Goal: Task Accomplishment & Management: Manage account settings

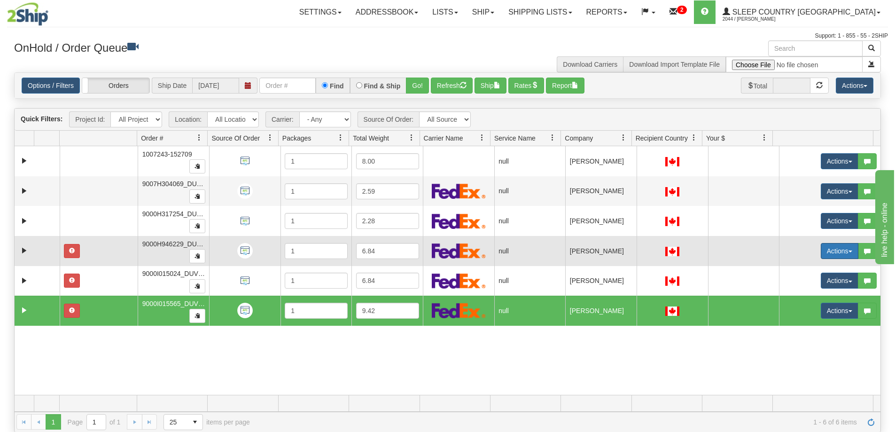
click at [843, 249] on button "Actions" at bounding box center [840, 251] width 38 height 16
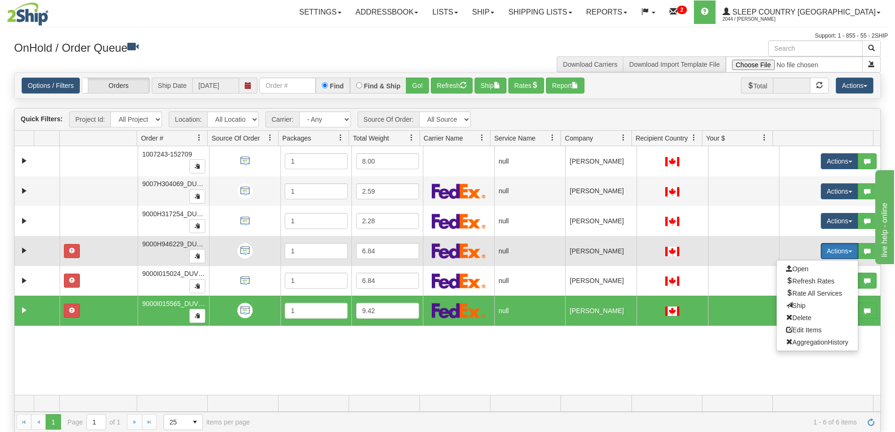
click at [720, 265] on td at bounding box center [743, 251] width 71 height 30
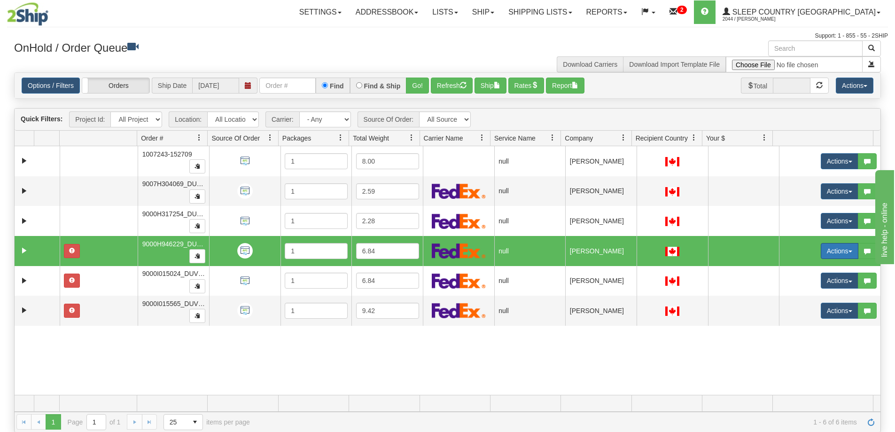
click at [841, 248] on button "Actions" at bounding box center [840, 251] width 38 height 16
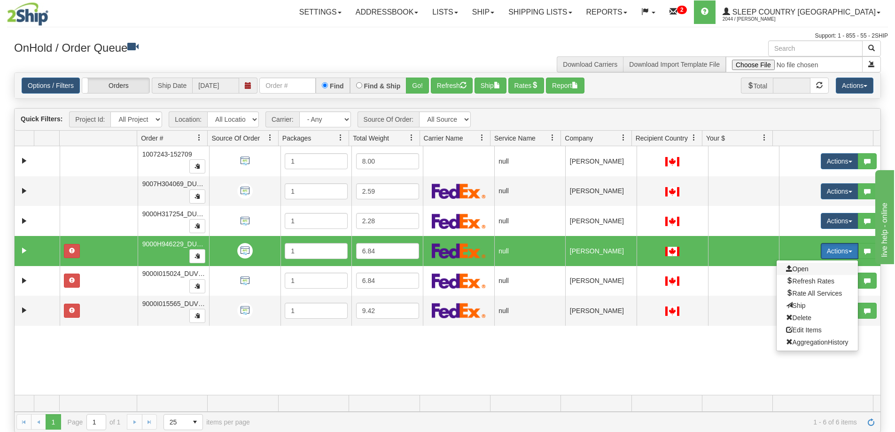
click at [796, 267] on span "Open" at bounding box center [797, 269] width 23 height 8
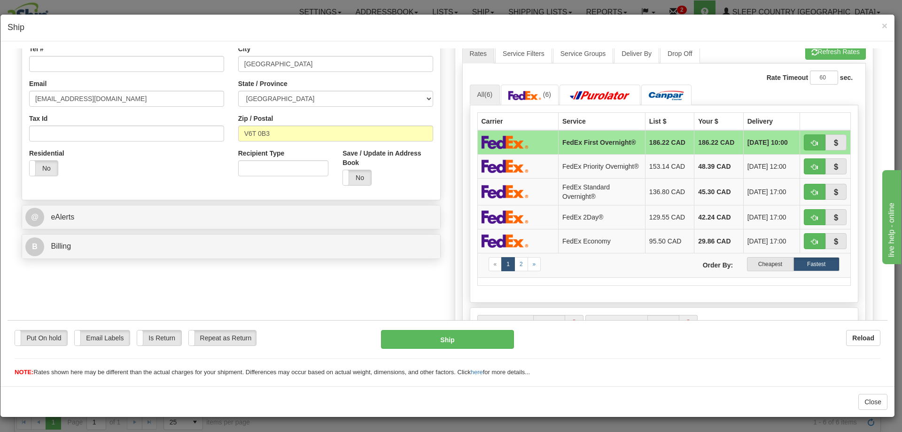
scroll to position [282, 0]
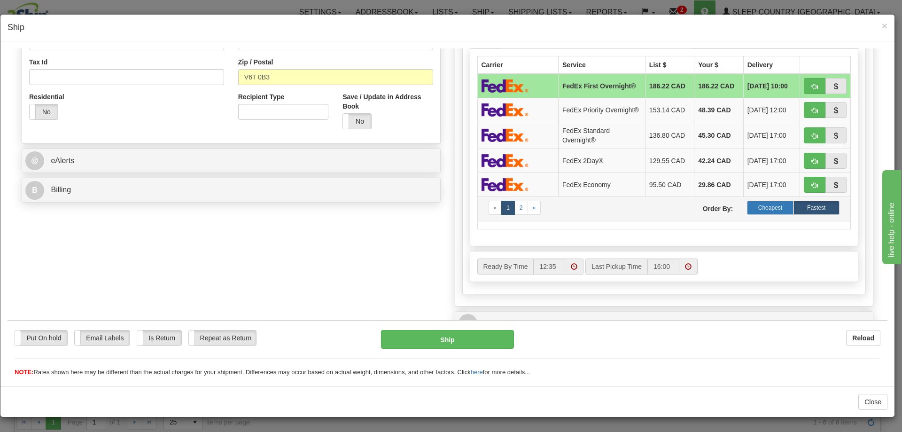
click at [766, 206] on label "Cheapest" at bounding box center [770, 207] width 46 height 14
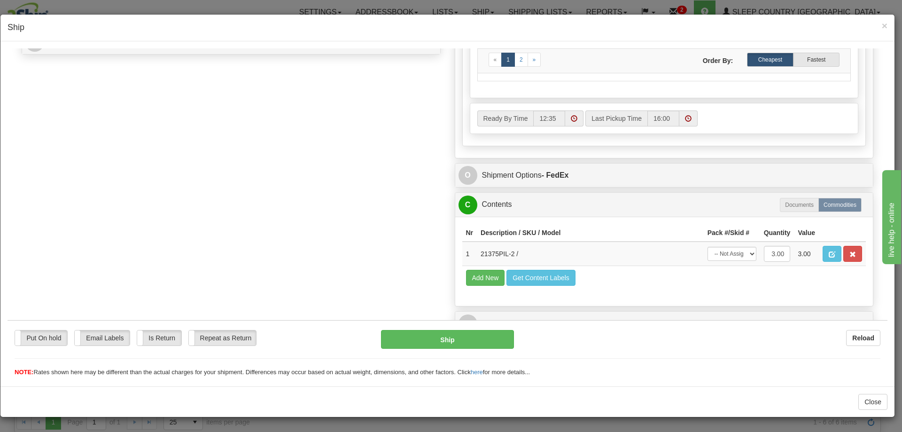
scroll to position [444, 0]
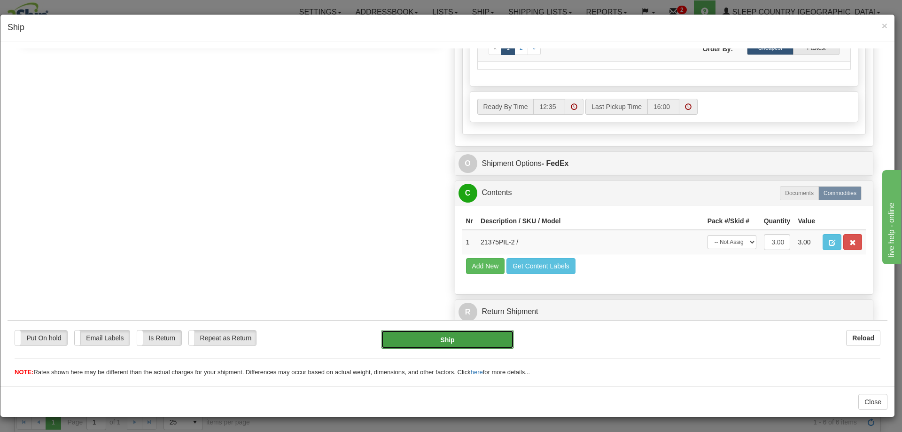
click at [438, 339] on button "Ship" at bounding box center [447, 338] width 132 height 19
type input "92"
click at [443, 338] on button "Ship" at bounding box center [447, 338] width 132 height 19
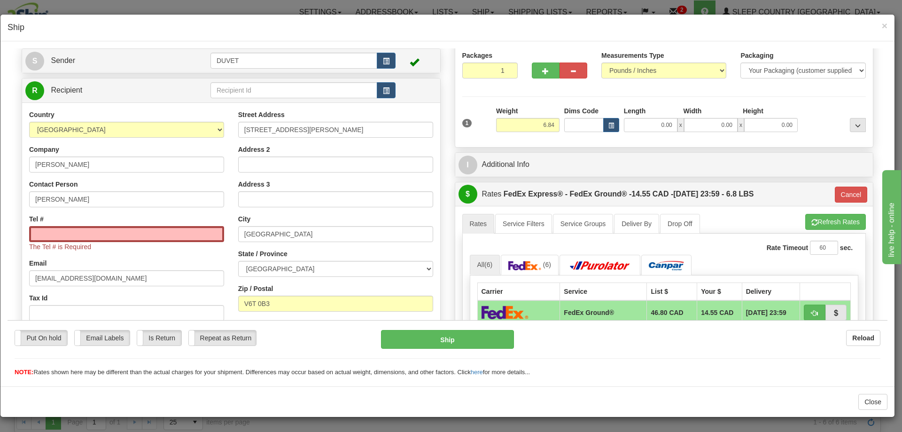
scroll to position [22, 0]
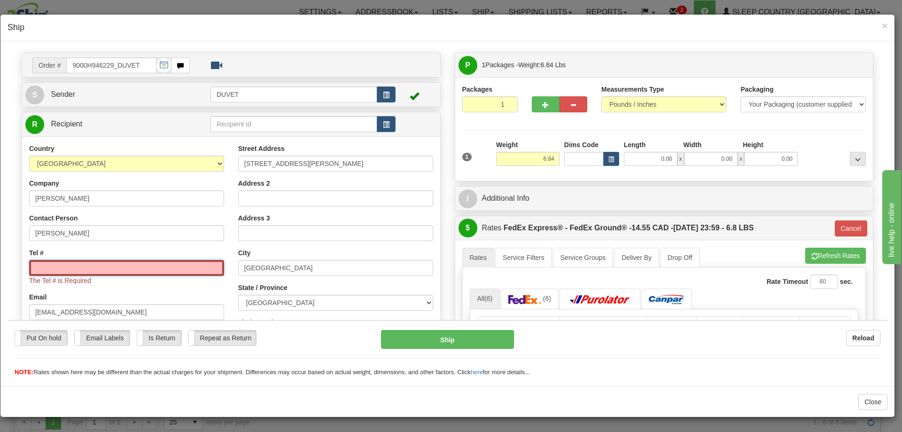
click at [45, 265] on input "Tel #" at bounding box center [126, 267] width 195 height 16
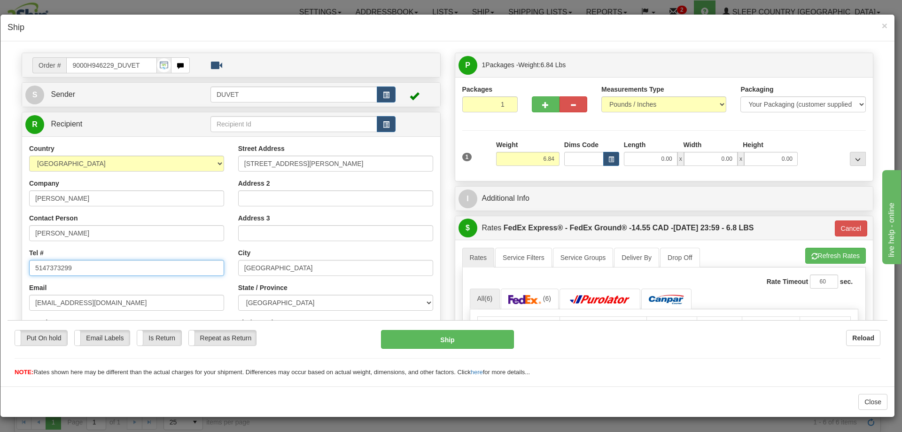
type input "5147373299"
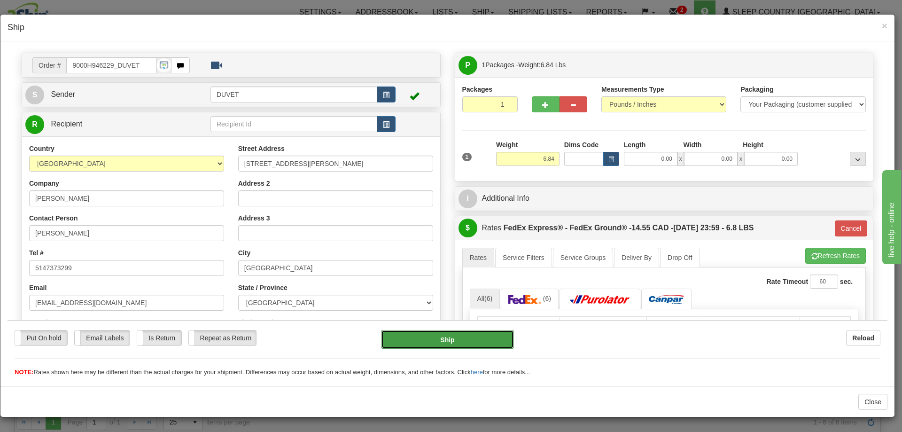
click at [448, 338] on button "Ship" at bounding box center [447, 338] width 132 height 19
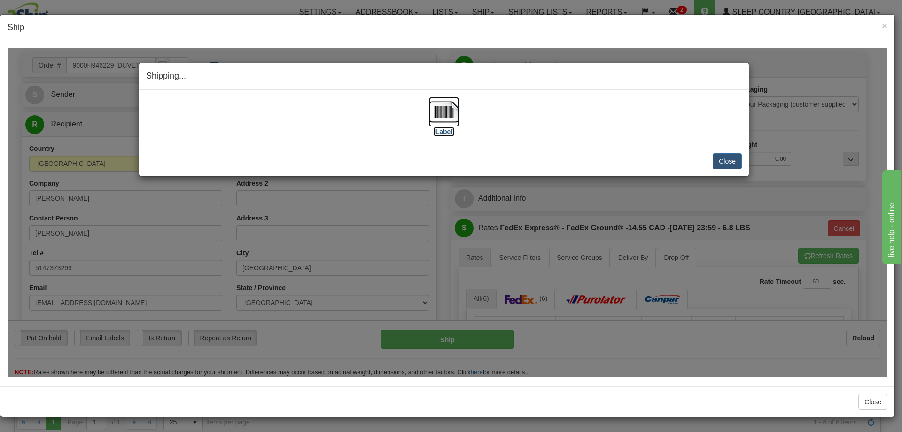
click at [442, 112] on img at bounding box center [444, 111] width 30 height 30
click at [729, 155] on button "Close" at bounding box center [727, 161] width 29 height 16
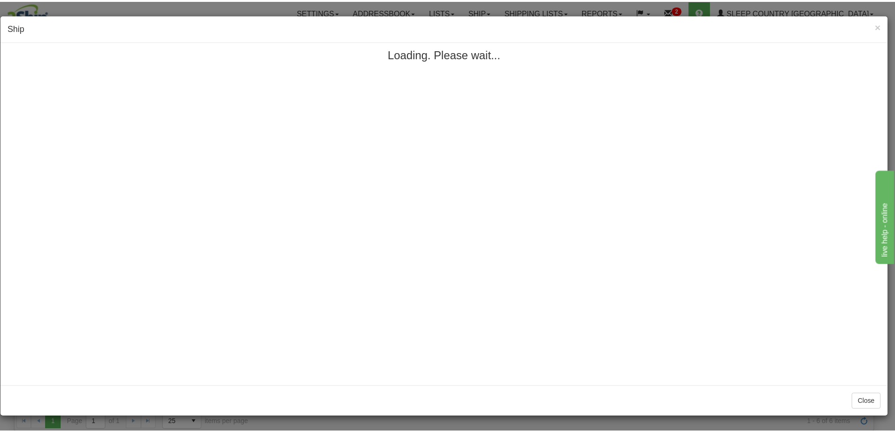
scroll to position [0, 0]
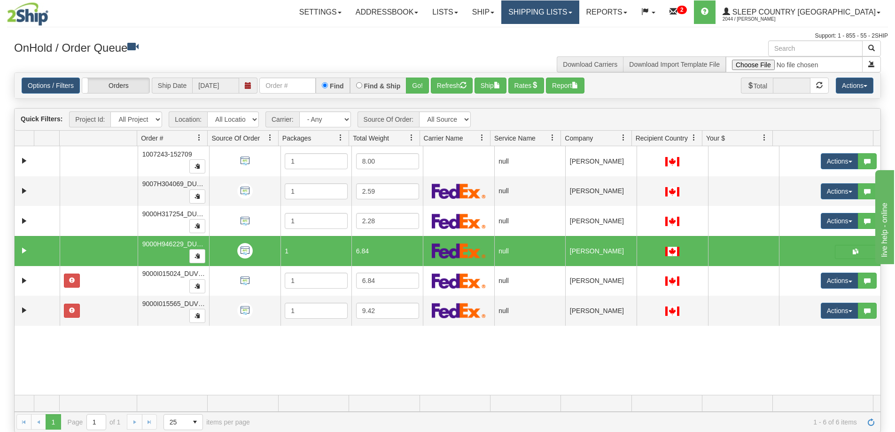
click at [579, 10] on link "Shipping lists" at bounding box center [540, 11] width 78 height 23
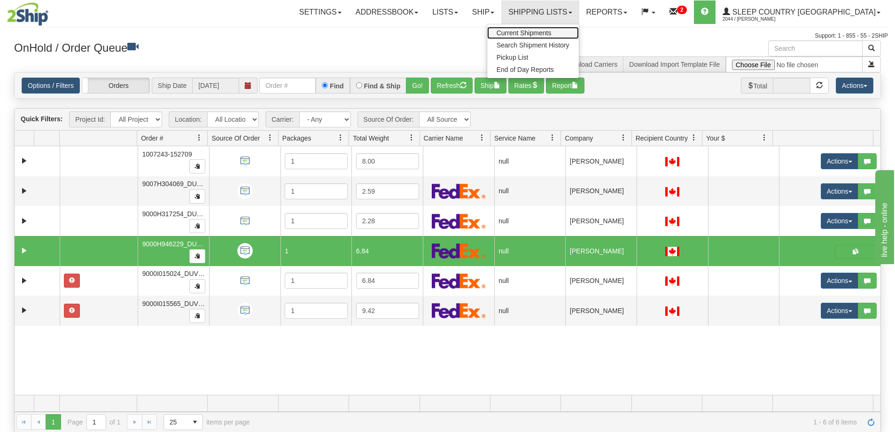
click at [552, 34] on span "Current Shipments" at bounding box center [524, 33] width 55 height 8
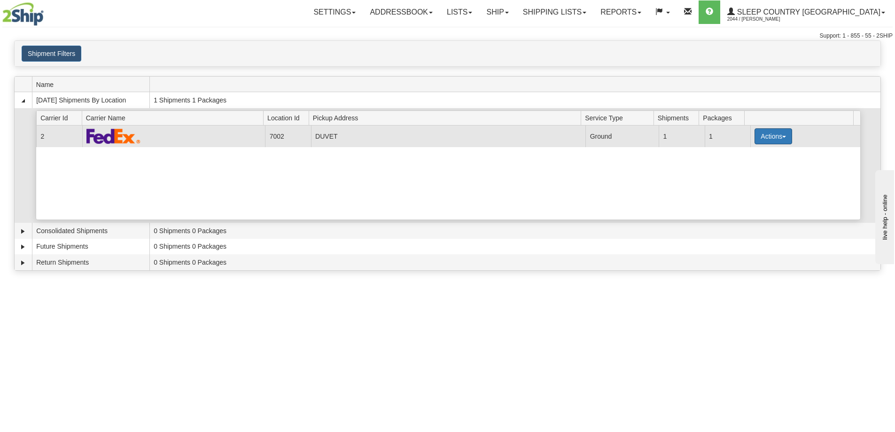
click at [779, 135] on button "Actions" at bounding box center [774, 136] width 38 height 16
click at [747, 179] on span "Pickup" at bounding box center [738, 178] width 25 height 7
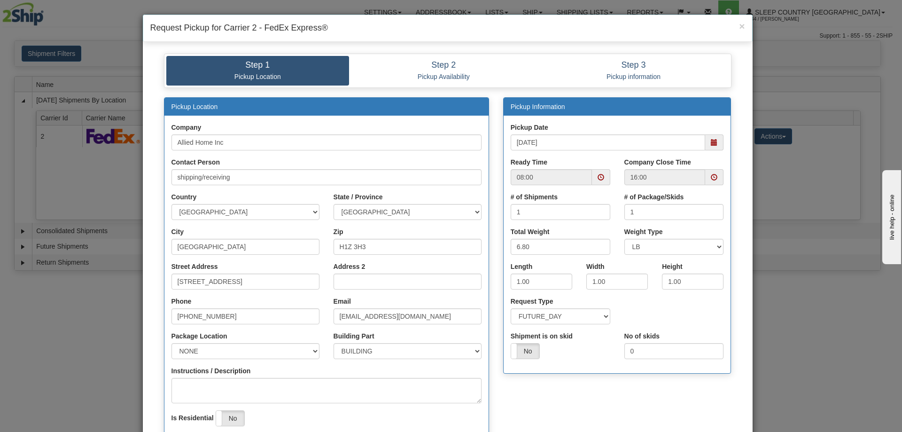
click at [711, 179] on span at bounding box center [714, 177] width 7 height 7
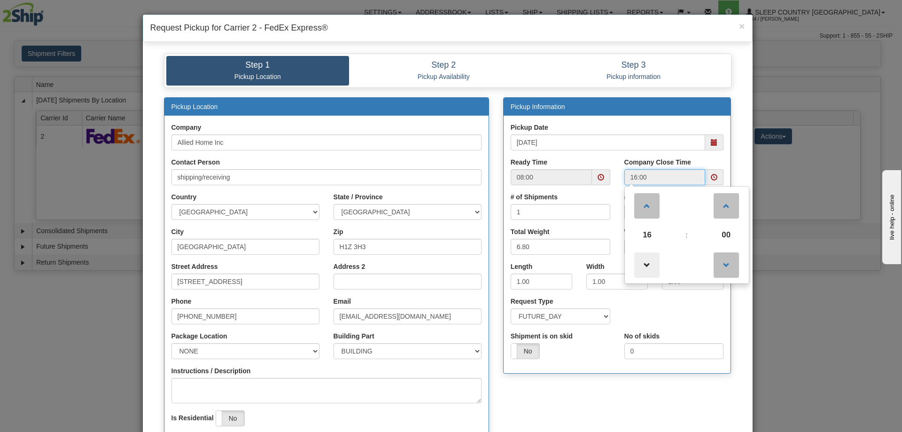
drag, startPoint x: 645, startPoint y: 262, endPoint x: 644, endPoint y: 267, distance: 5.3
click at [645, 262] on span at bounding box center [646, 264] width 25 height 25
type input "15:00"
click at [575, 394] on div "Pickup Location Company Allied Home Inc Contact Person shipping/receiving Count…" at bounding box center [448, 285] width 582 height 376
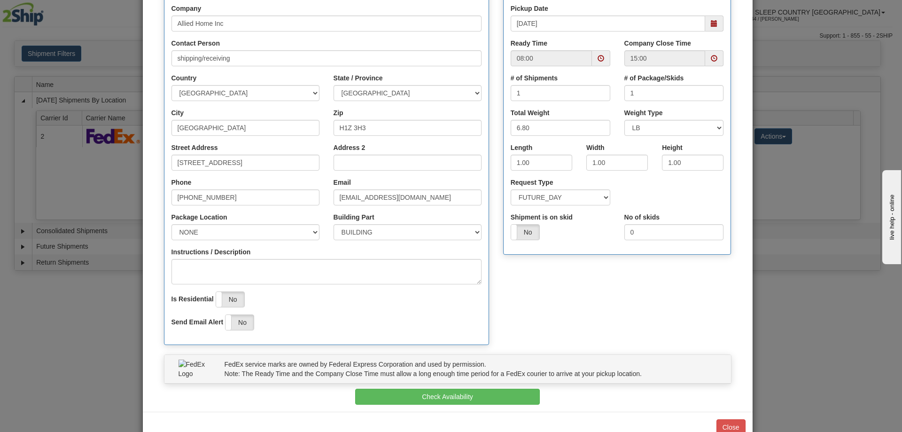
scroll to position [144, 0]
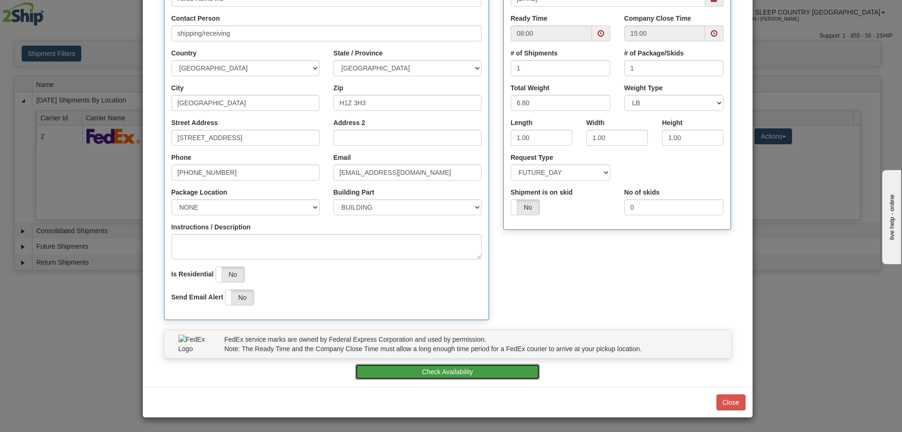
click at [431, 371] on button "Check Availability" at bounding box center [447, 372] width 185 height 16
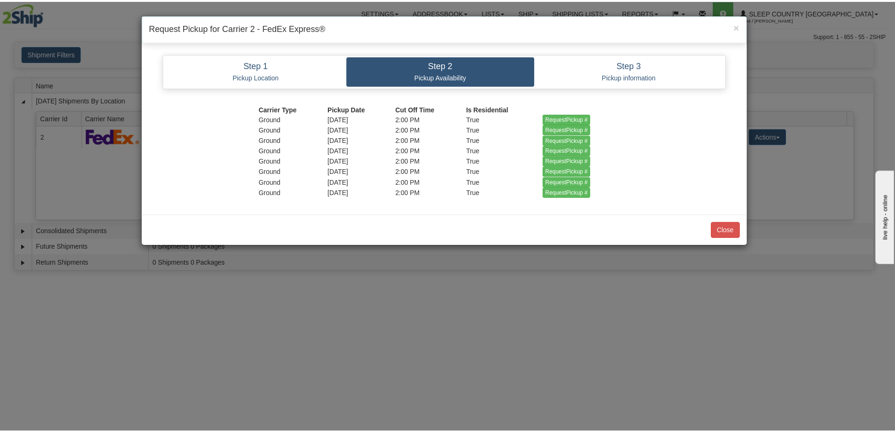
scroll to position [0, 0]
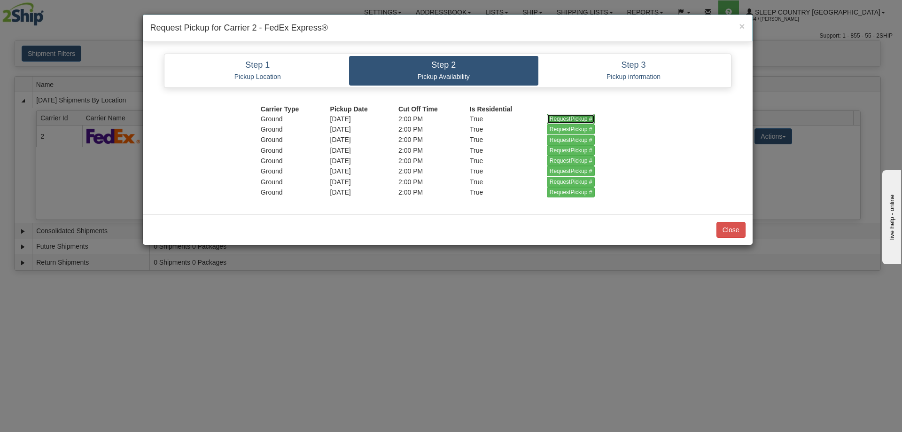
click at [570, 119] on input "RequestPickup #" at bounding box center [571, 119] width 48 height 10
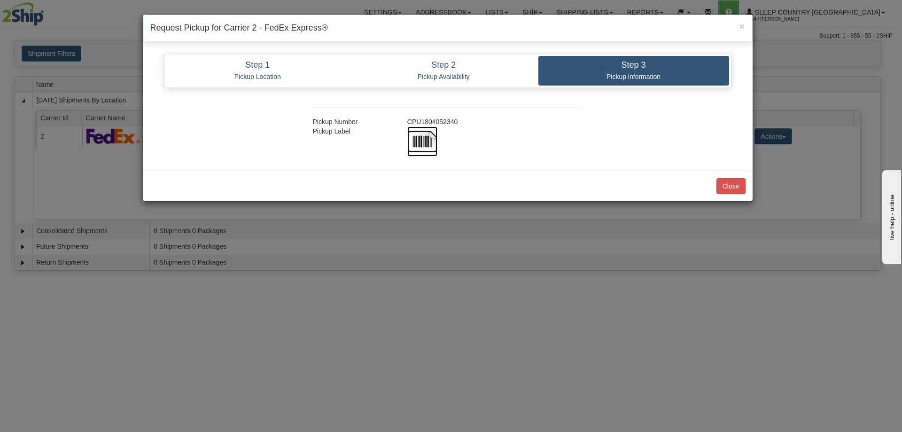
click at [419, 140] on img at bounding box center [422, 141] width 30 height 30
click at [730, 183] on button "Close" at bounding box center [730, 186] width 29 height 16
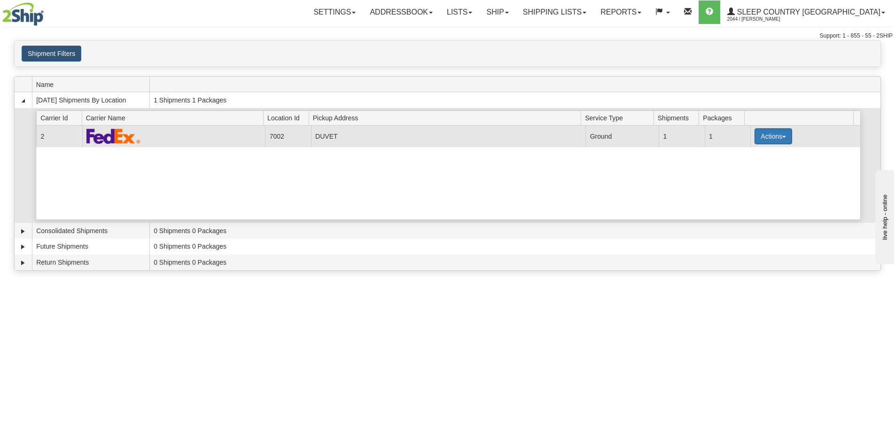
click at [781, 135] on button "Actions" at bounding box center [774, 136] width 38 height 16
click at [747, 168] on span "Close" at bounding box center [737, 166] width 22 height 7
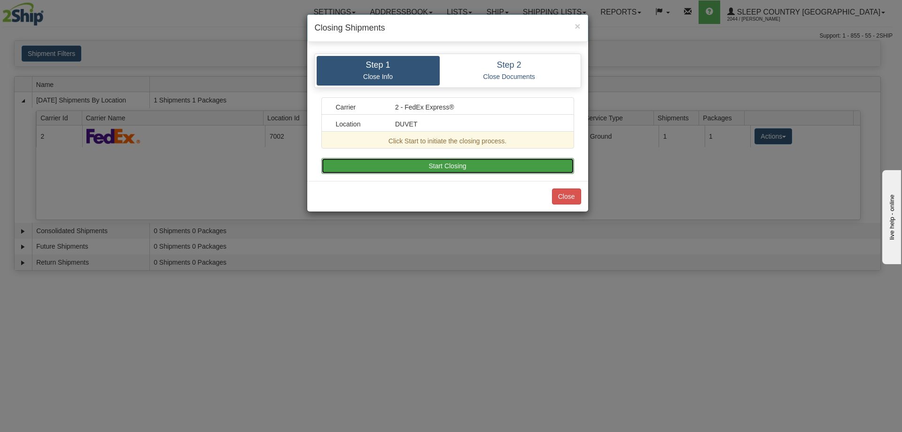
click at [445, 163] on button "Start Closing" at bounding box center [447, 166] width 253 height 16
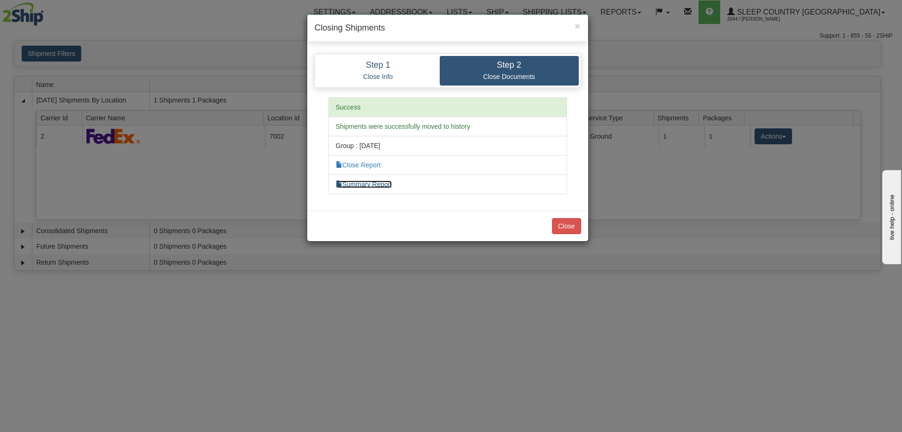
click at [380, 182] on link "Summary Report" at bounding box center [364, 184] width 56 height 8
click at [372, 164] on link "Close Report" at bounding box center [358, 165] width 45 height 8
click at [569, 224] on button "Close" at bounding box center [566, 226] width 29 height 16
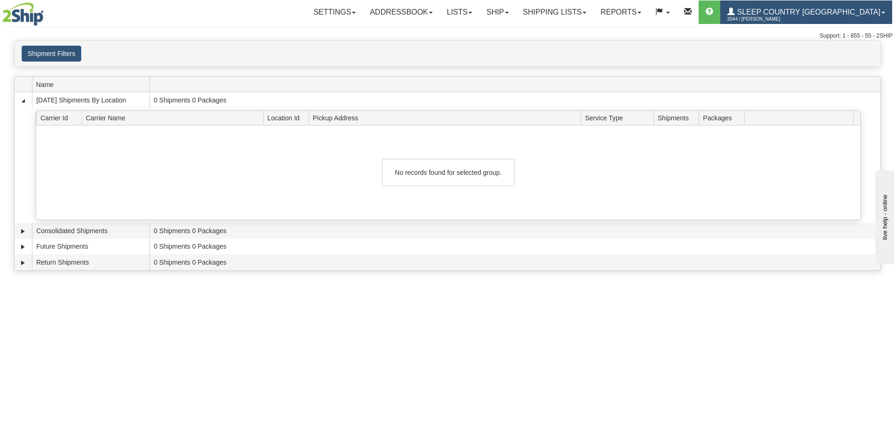
click at [806, 12] on span "Sleep Country [GEOGRAPHIC_DATA]" at bounding box center [808, 12] width 146 height 8
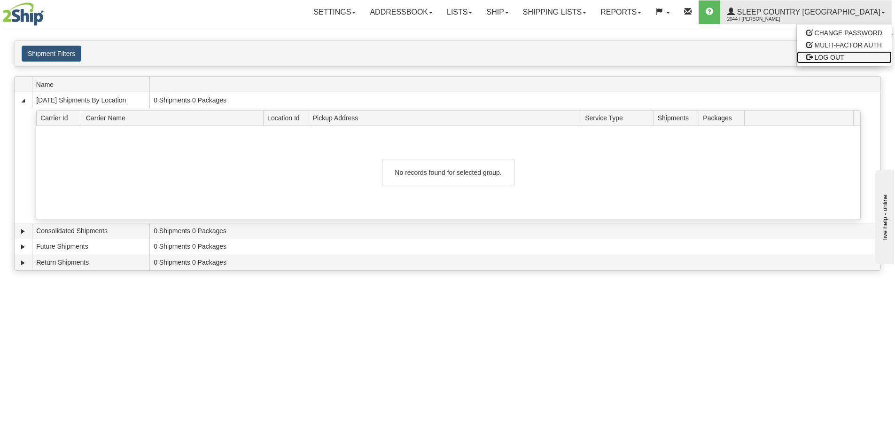
click at [822, 57] on span "LOG OUT" at bounding box center [830, 58] width 30 height 8
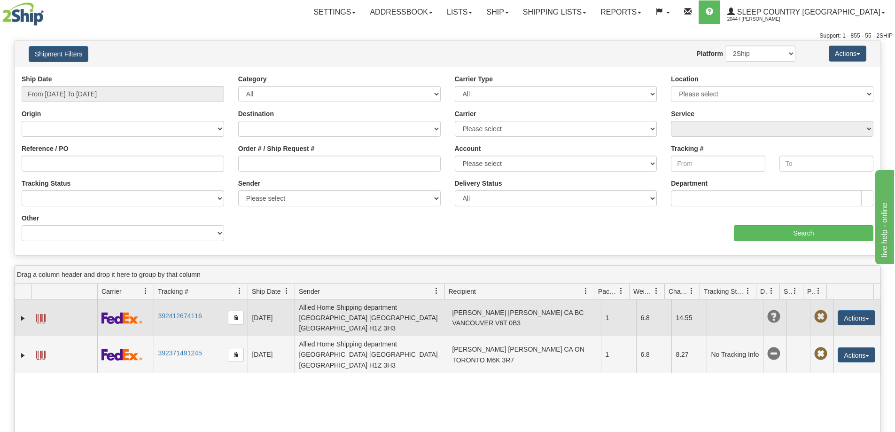
click at [41, 314] on span at bounding box center [40, 318] width 9 height 9
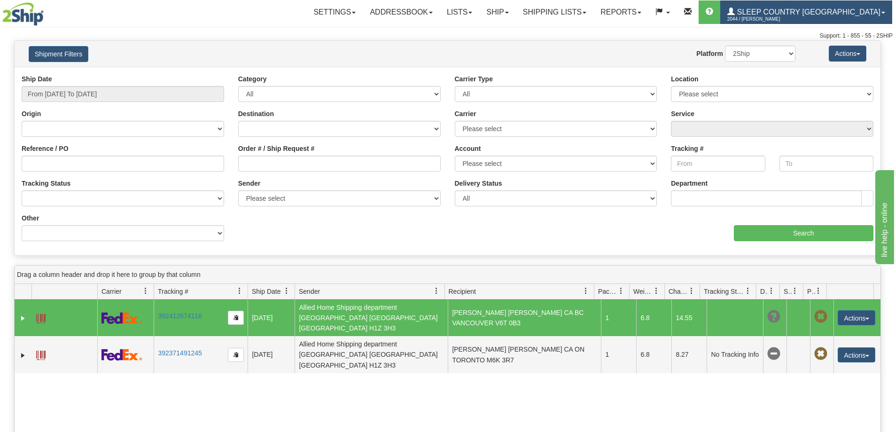
click at [804, 10] on span "Sleep Country [GEOGRAPHIC_DATA]" at bounding box center [808, 12] width 146 height 8
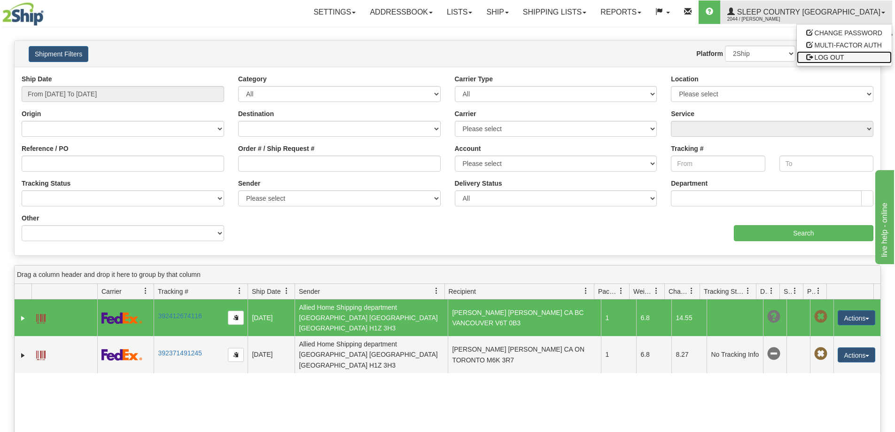
click at [823, 57] on span "LOG OUT" at bounding box center [830, 58] width 30 height 8
